Goal: Find specific page/section: Find specific page/section

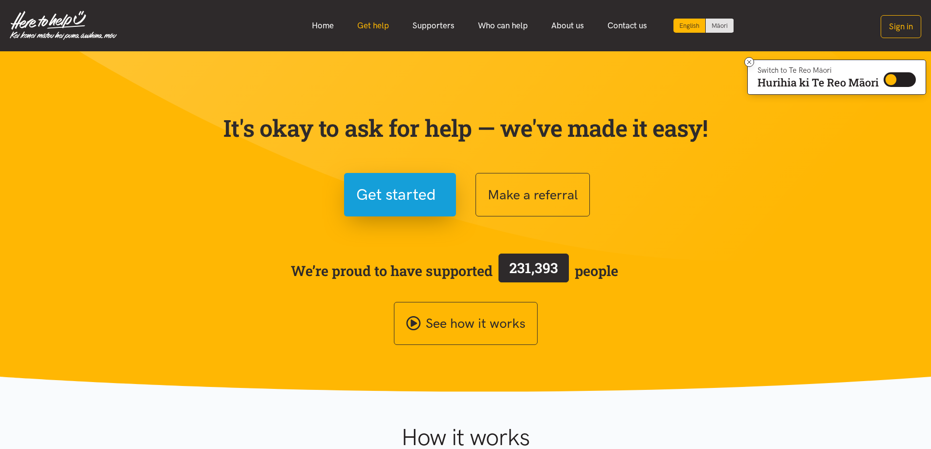
click at [370, 24] on link "Get help" at bounding box center [373, 25] width 55 height 21
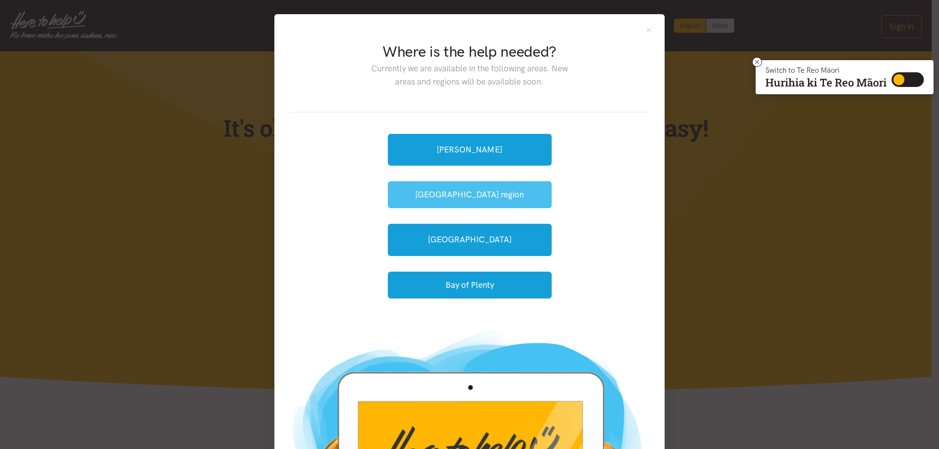
click at [458, 190] on button "[GEOGRAPHIC_DATA] region" at bounding box center [470, 194] width 164 height 27
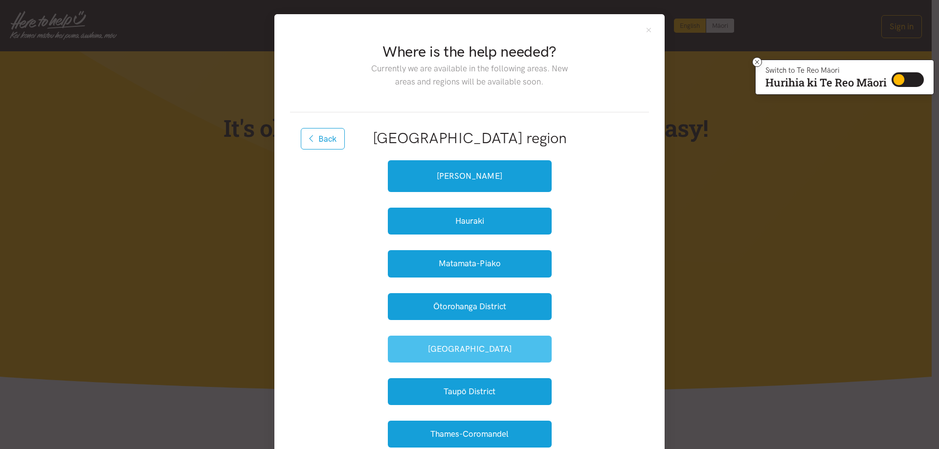
click at [462, 351] on button "South Waikato" at bounding box center [470, 349] width 164 height 27
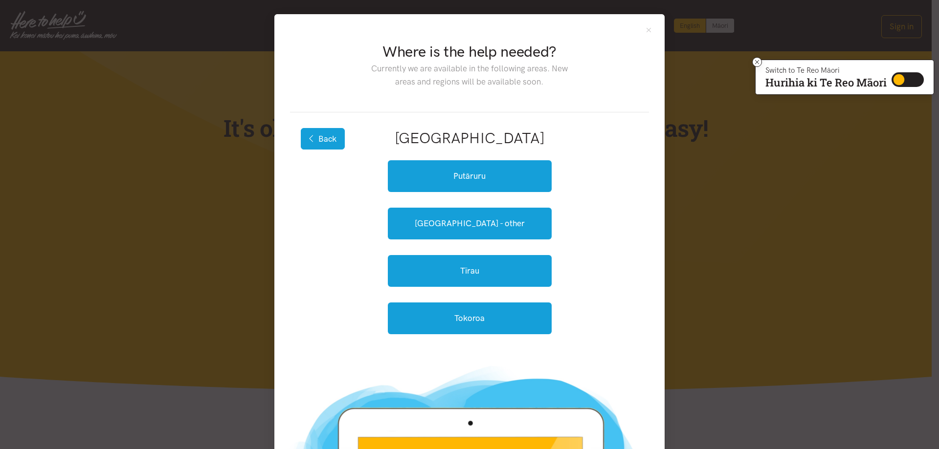
click at [317, 136] on button "Back" at bounding box center [323, 139] width 44 height 22
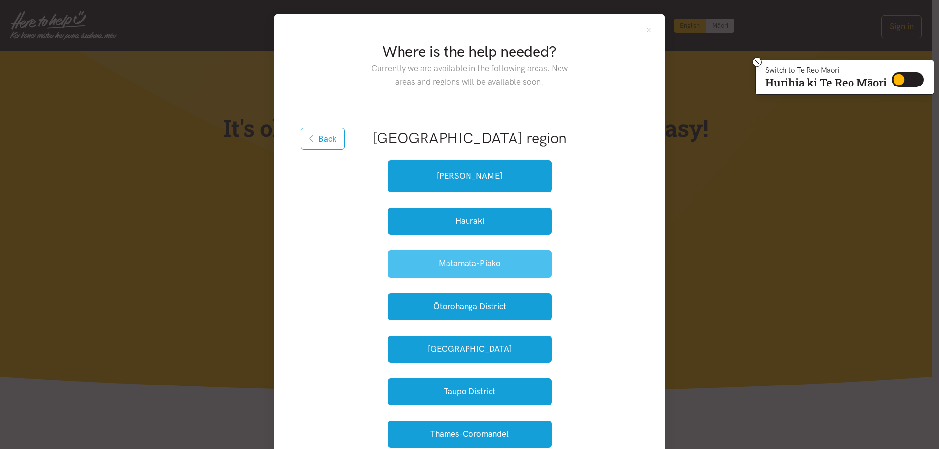
click at [466, 265] on button "Matamata-Piako" at bounding box center [470, 263] width 164 height 27
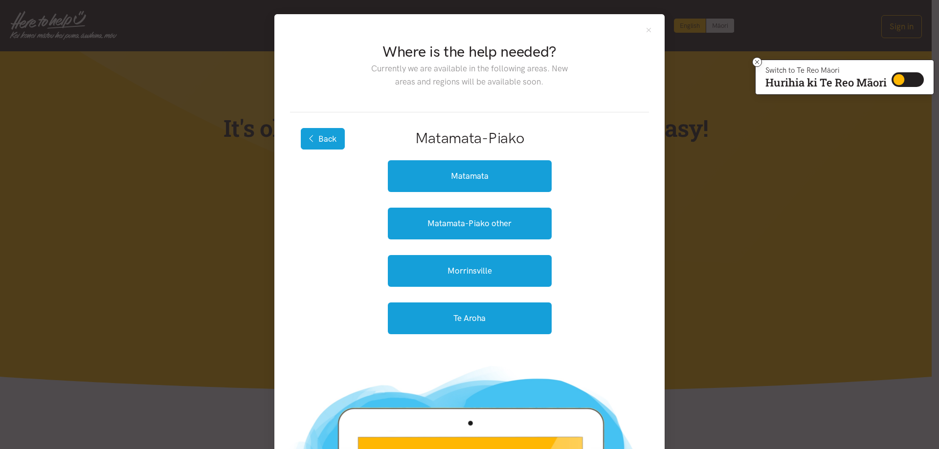
click at [314, 134] on button "Back" at bounding box center [323, 139] width 44 height 22
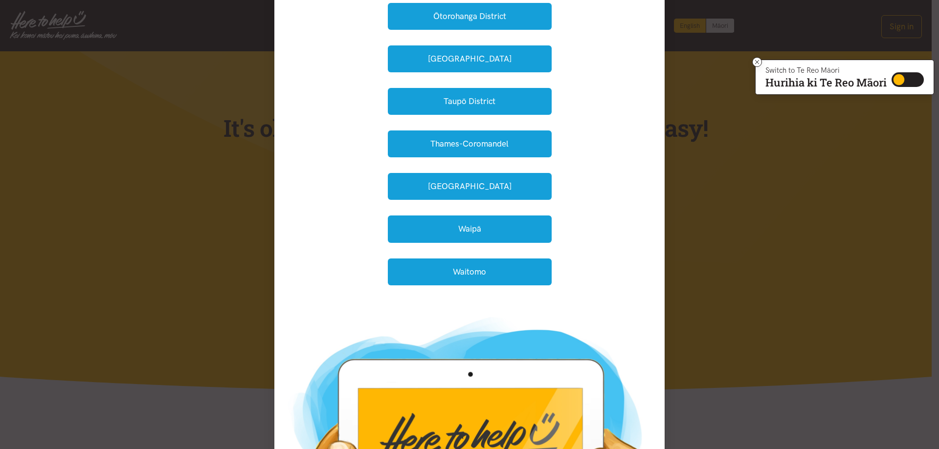
scroll to position [293, 0]
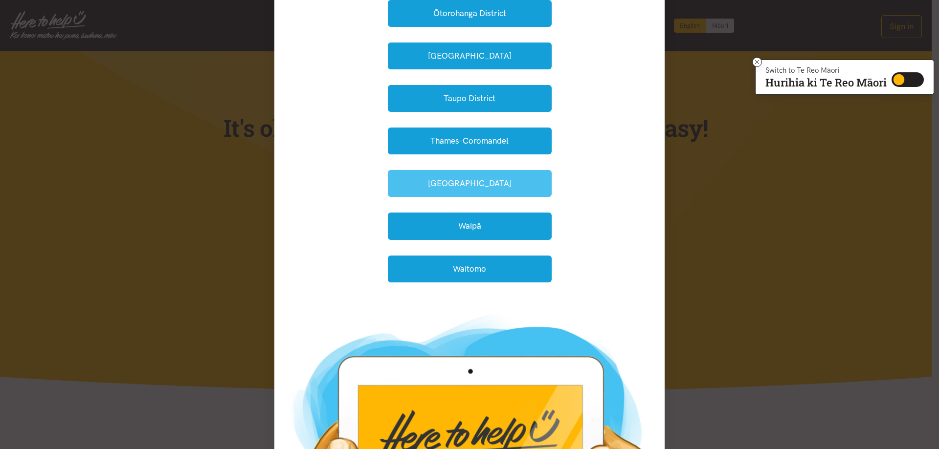
click at [459, 174] on button "Waikato District" at bounding box center [470, 183] width 164 height 27
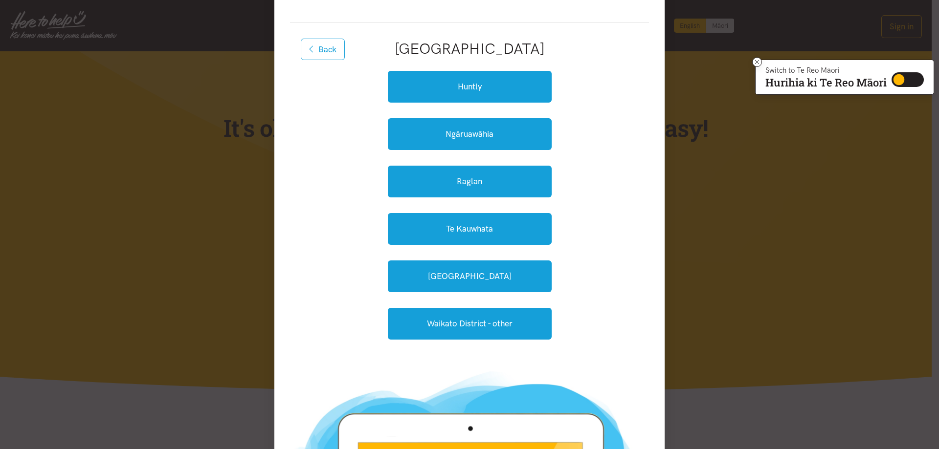
scroll to position [88, 0]
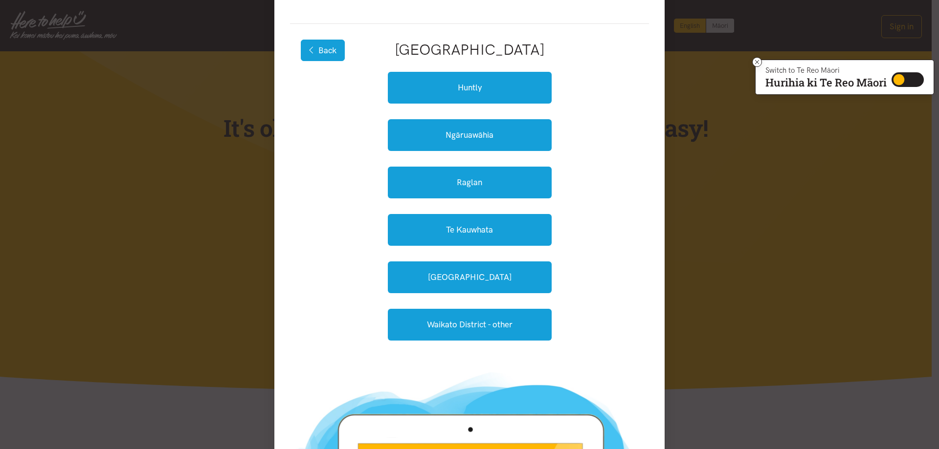
click at [320, 51] on button "Back" at bounding box center [323, 51] width 44 height 22
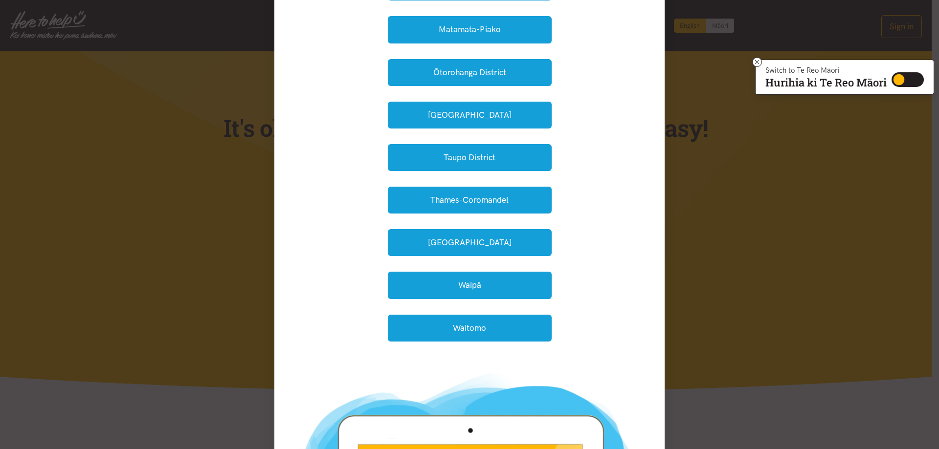
scroll to position [235, 0]
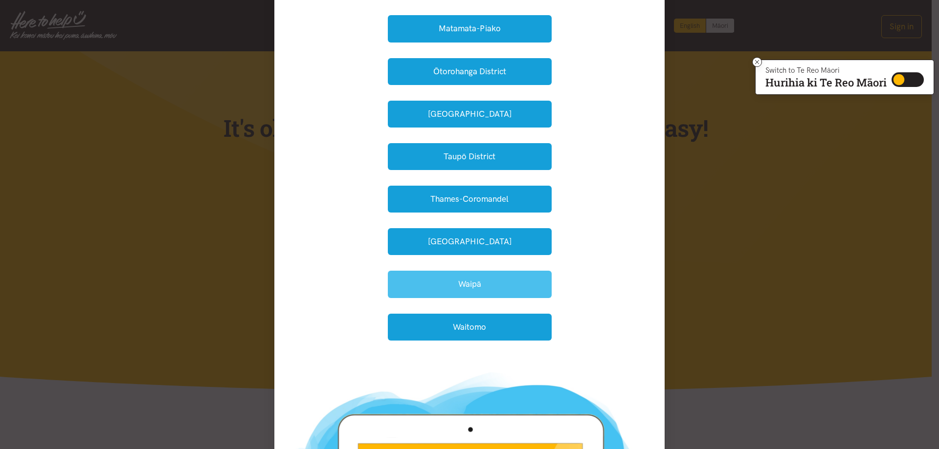
click at [462, 287] on button "Waipā" at bounding box center [470, 284] width 164 height 27
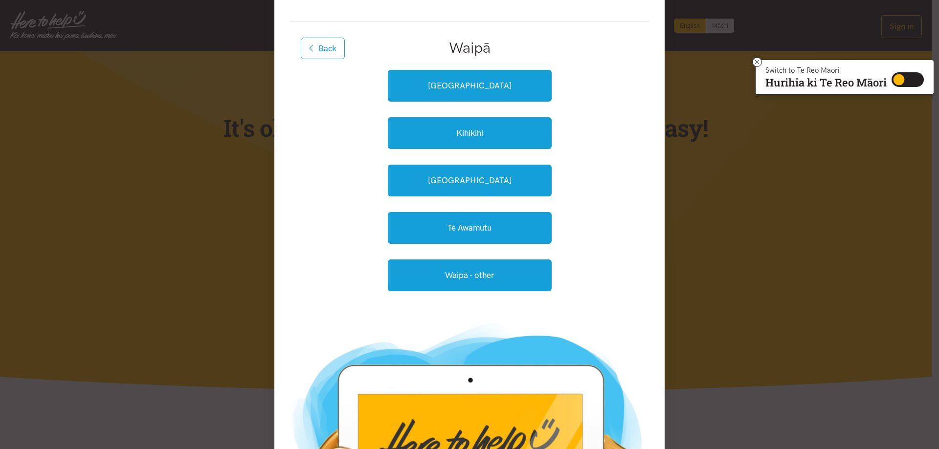
scroll to position [90, 0]
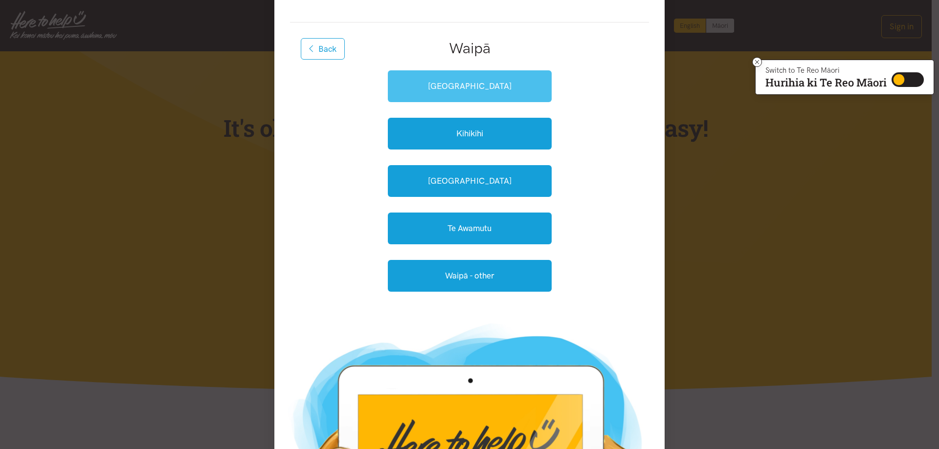
click at [458, 81] on link "[GEOGRAPHIC_DATA]" at bounding box center [470, 86] width 164 height 32
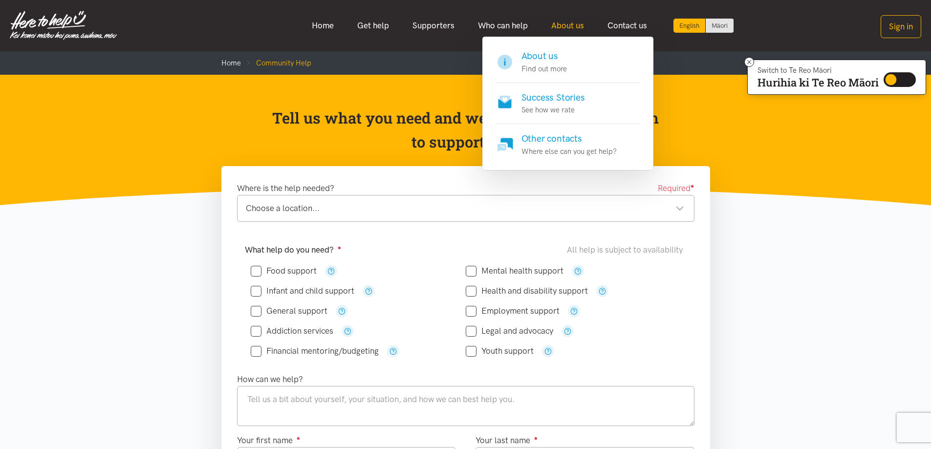
click at [572, 22] on link "About us" at bounding box center [568, 25] width 56 height 21
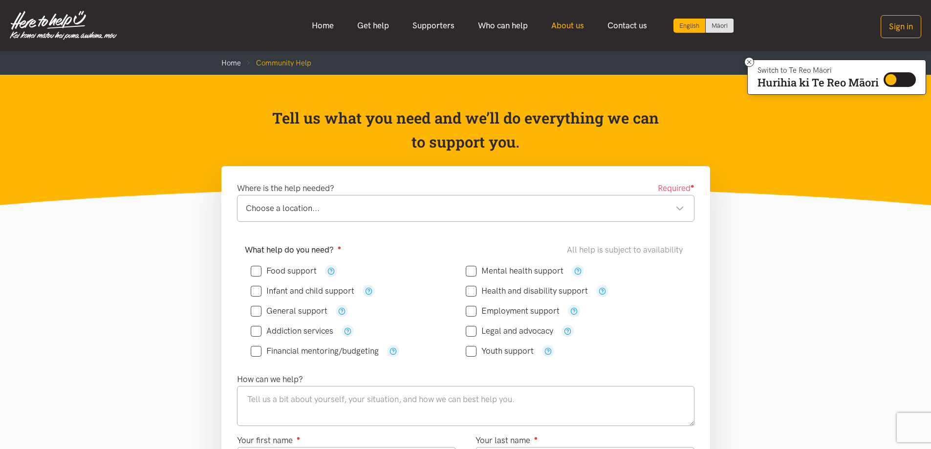
click at [564, 24] on link "About us" at bounding box center [568, 25] width 56 height 21
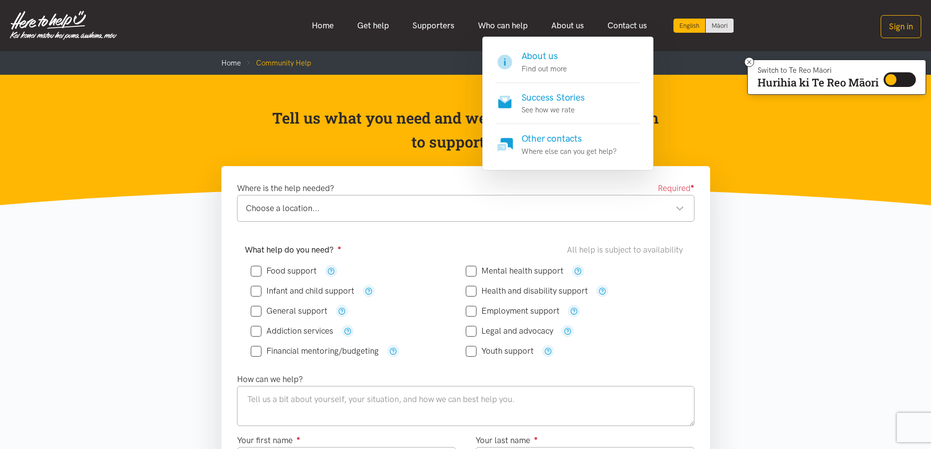
click at [540, 55] on h4 "About us" at bounding box center [544, 56] width 45 height 14
